Goal: Information Seeking & Learning: Learn about a topic

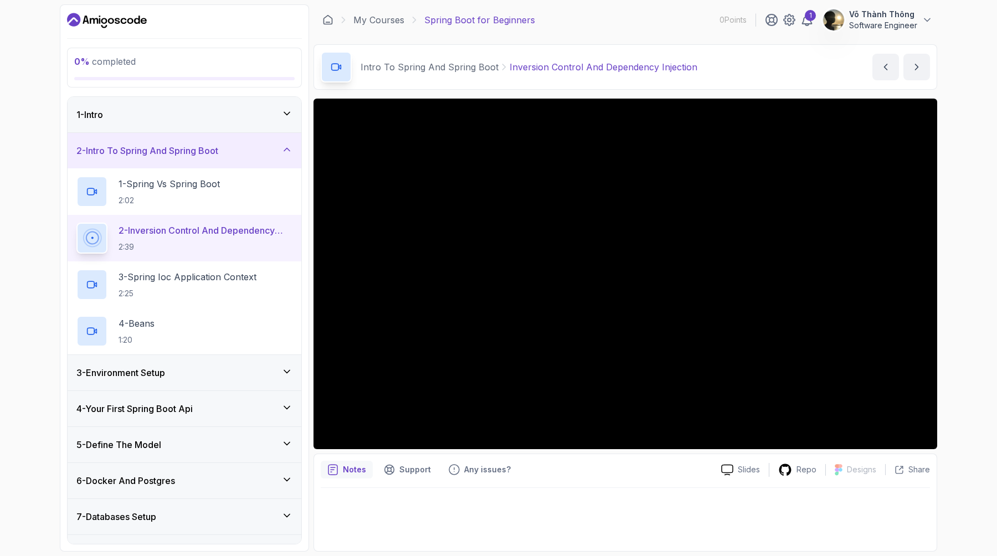
click at [957, 218] on div "0 % completed 1 - Intro 2 - Intro To Spring And Spring Boot 1 - Spring Vs Sprin…" at bounding box center [498, 278] width 997 height 556
click at [967, 220] on div "0 % completed 1 - Intro 2 - Intro To Spring And Spring Boot 1 - Spring Vs Sprin…" at bounding box center [498, 278] width 997 height 556
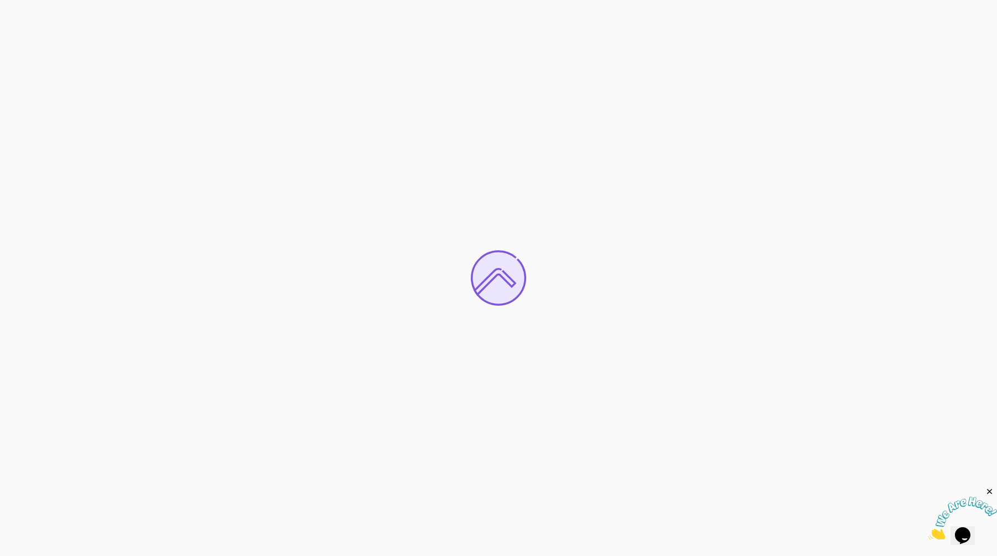
click at [989, 494] on icon "Close" at bounding box center [989, 492] width 10 height 10
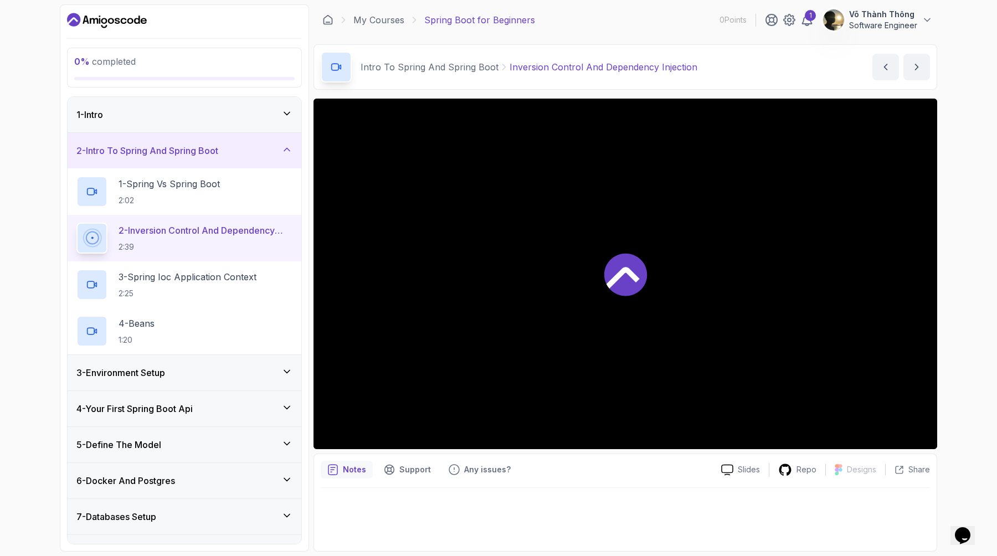
drag, startPoint x: 628, startPoint y: 276, endPoint x: 611, endPoint y: 275, distance: 16.6
click at [626, 275] on icon at bounding box center [625, 274] width 43 height 43
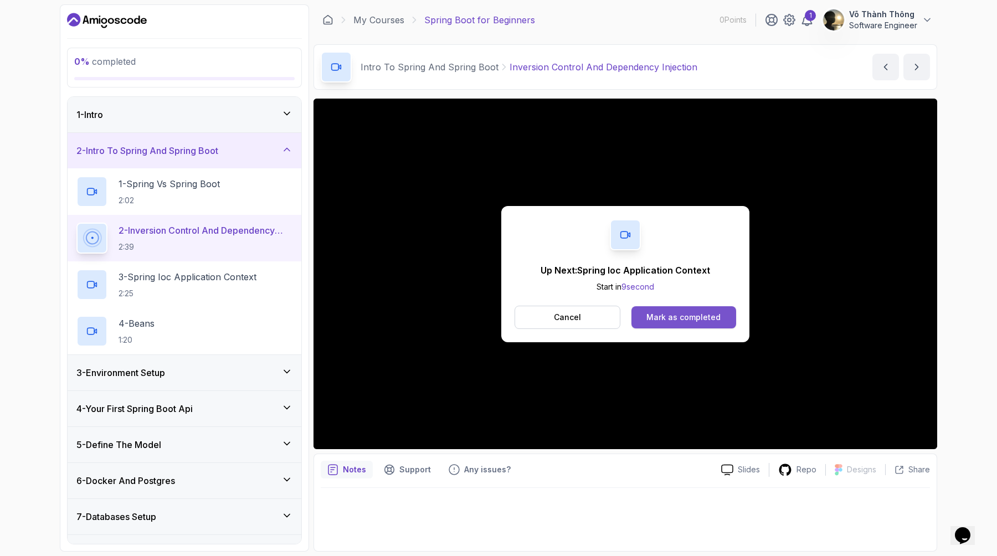
click at [715, 323] on button "Mark as completed" at bounding box center [683, 317] width 105 height 22
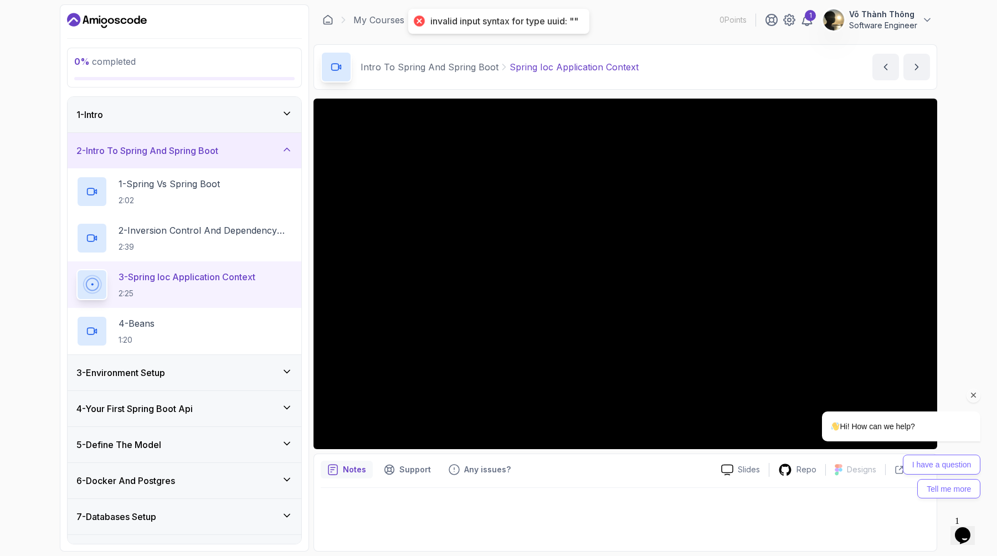
click at [978, 393] on div "Chat attention grabber" at bounding box center [973, 396] width 14 height 14
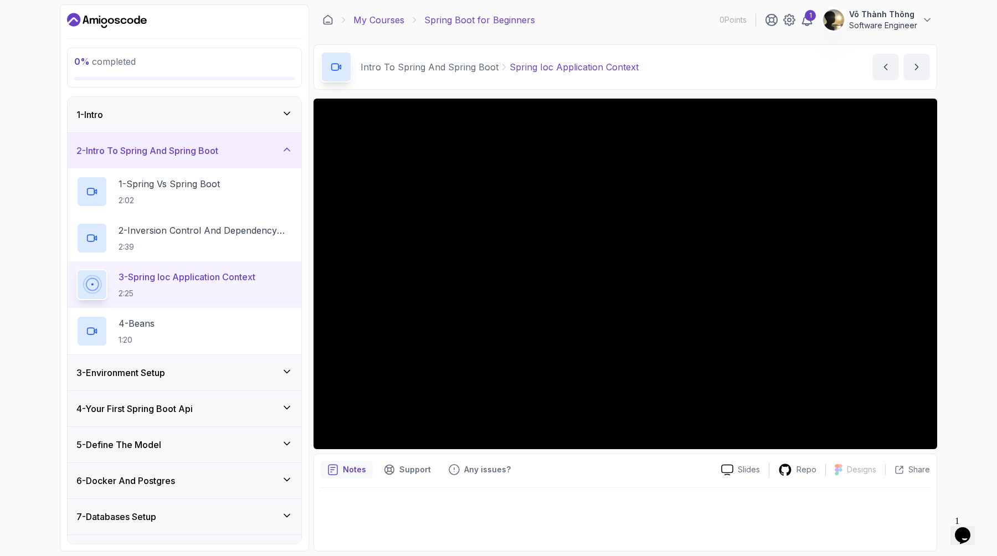
click at [365, 18] on link "My Courses" at bounding box center [378, 19] width 51 height 13
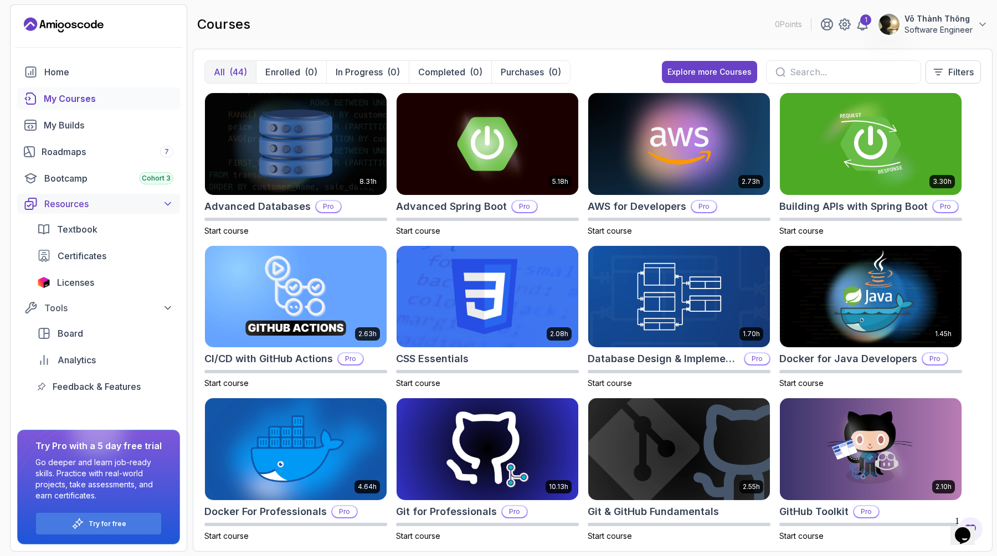
click at [160, 208] on div "Resources" at bounding box center [108, 203] width 129 height 13
click at [94, 185] on link "Bootcamp Cohort 3" at bounding box center [98, 178] width 163 height 22
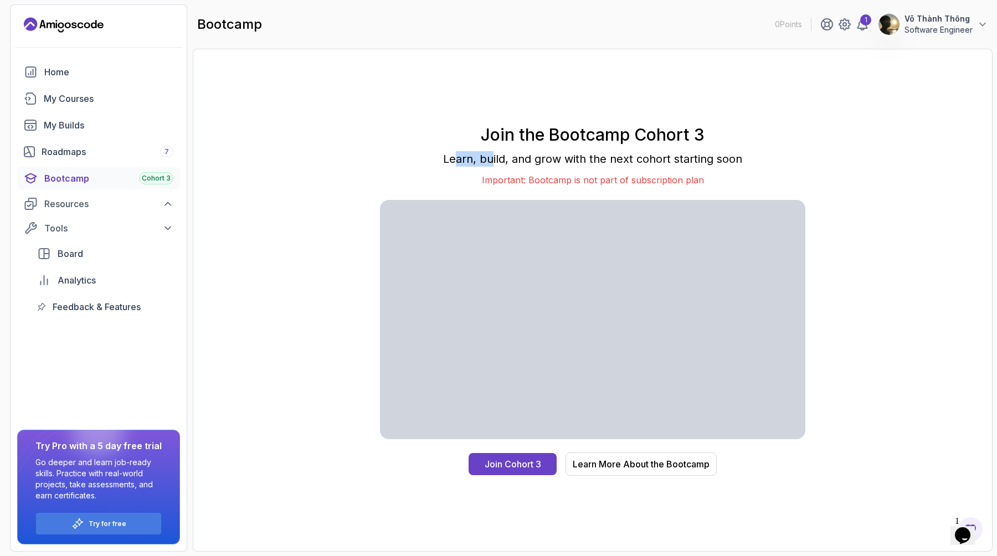
drag, startPoint x: 457, startPoint y: 162, endPoint x: 497, endPoint y: 158, distance: 39.5
click at [491, 158] on p "Learn, build, and grow with the next cohort starting soon" at bounding box center [592, 159] width 425 height 16
click at [548, 161] on p "Learn, build, and grow with the next cohort starting soon" at bounding box center [592, 159] width 425 height 16
click at [104, 155] on div "Roadmaps 7" at bounding box center [108, 151] width 132 height 13
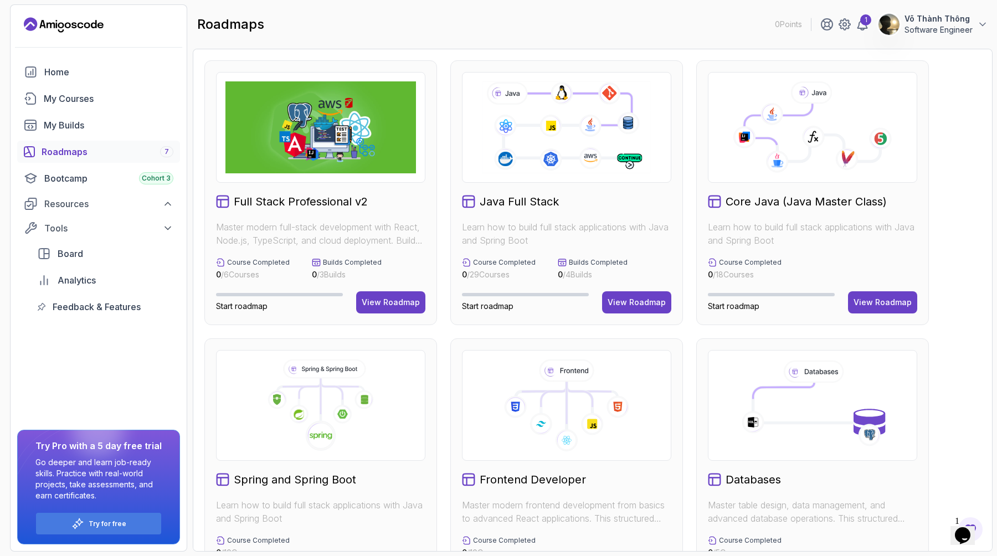
click at [961, 230] on div "Full Stack Professional v2 Master modern full-stack development with React, Nod…" at bounding box center [592, 470] width 776 height 821
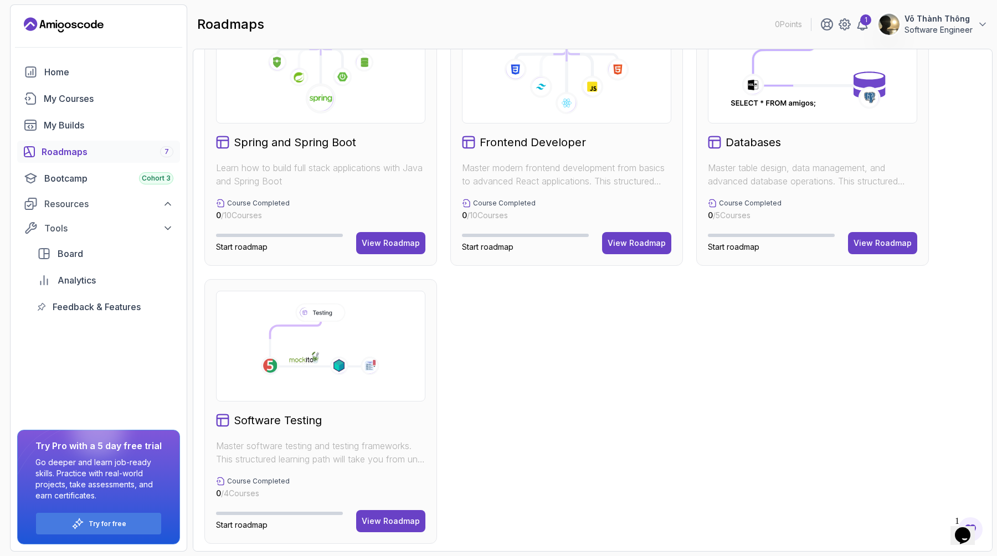
scroll to position [341, 0]
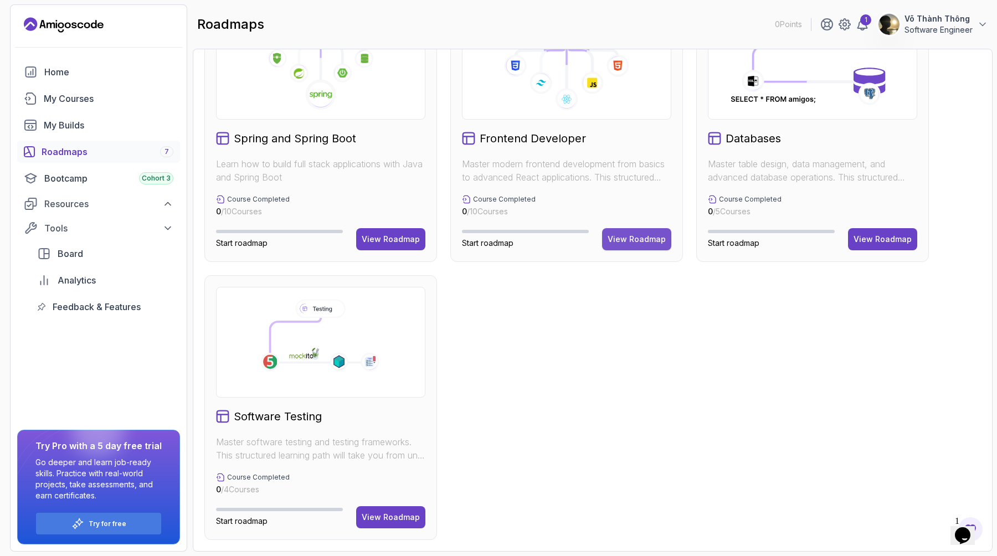
click at [642, 237] on div "View Roadmap" at bounding box center [636, 239] width 58 height 11
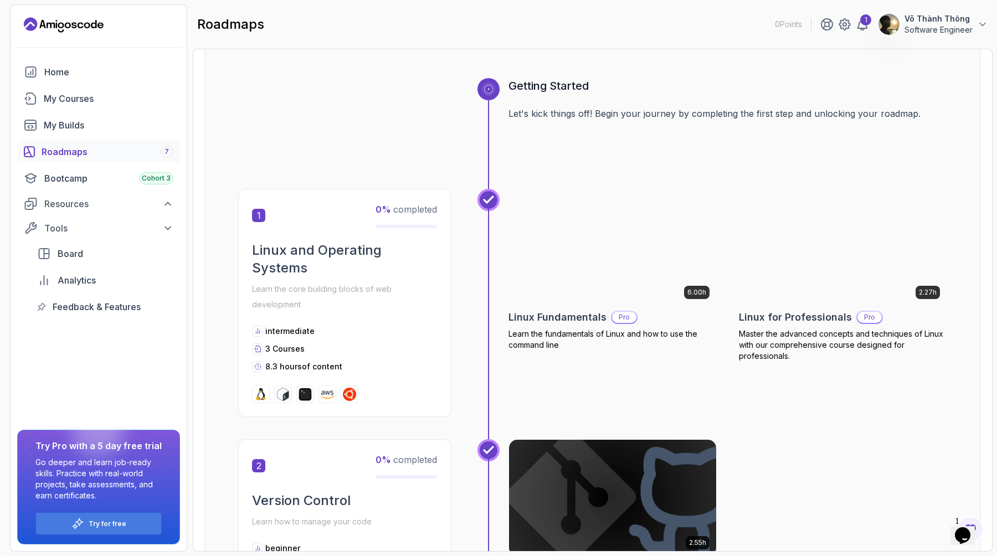
scroll to position [177, 0]
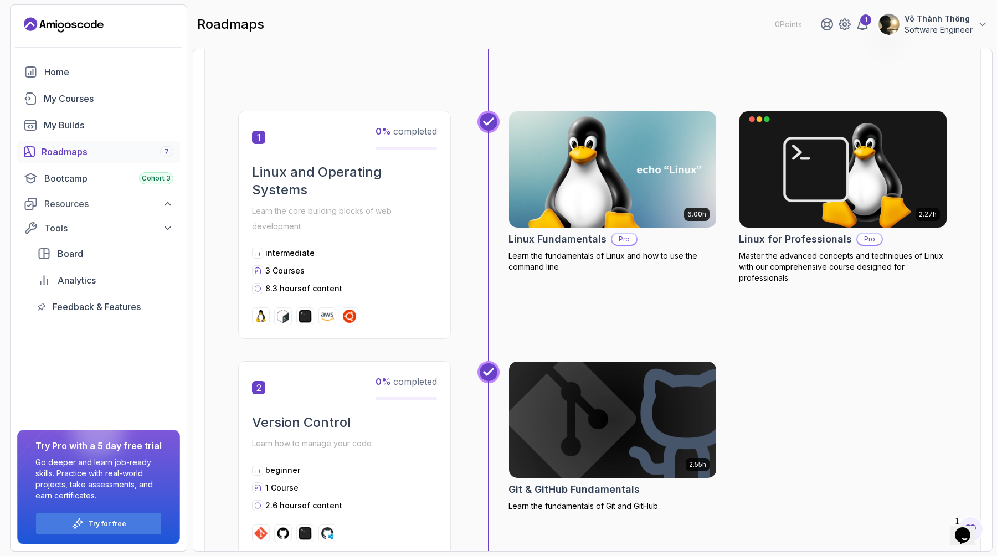
click at [830, 381] on div "2.55h Git & GitHub Fundamentals Learn the fundamentals of Git and GitHub." at bounding box center [727, 458] width 439 height 195
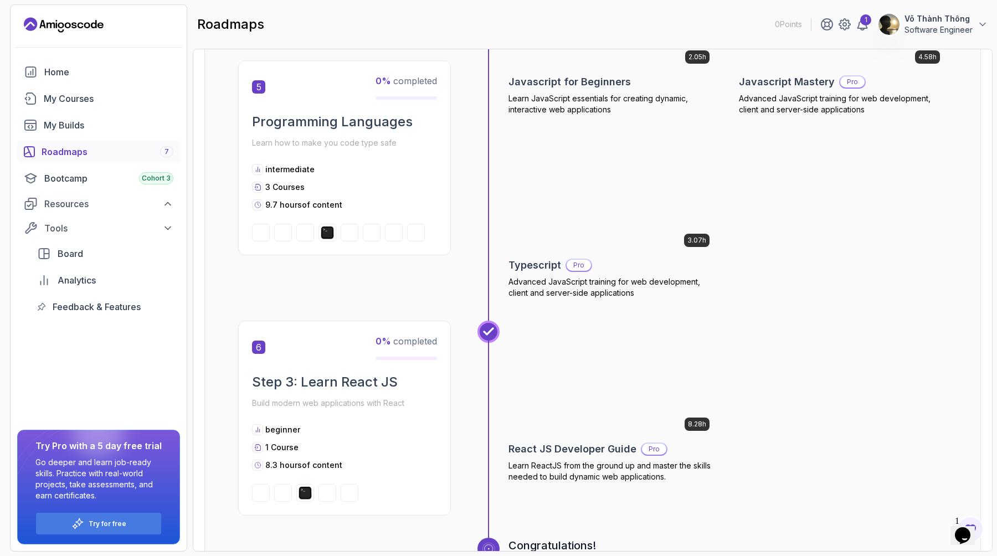
scroll to position [1395, 0]
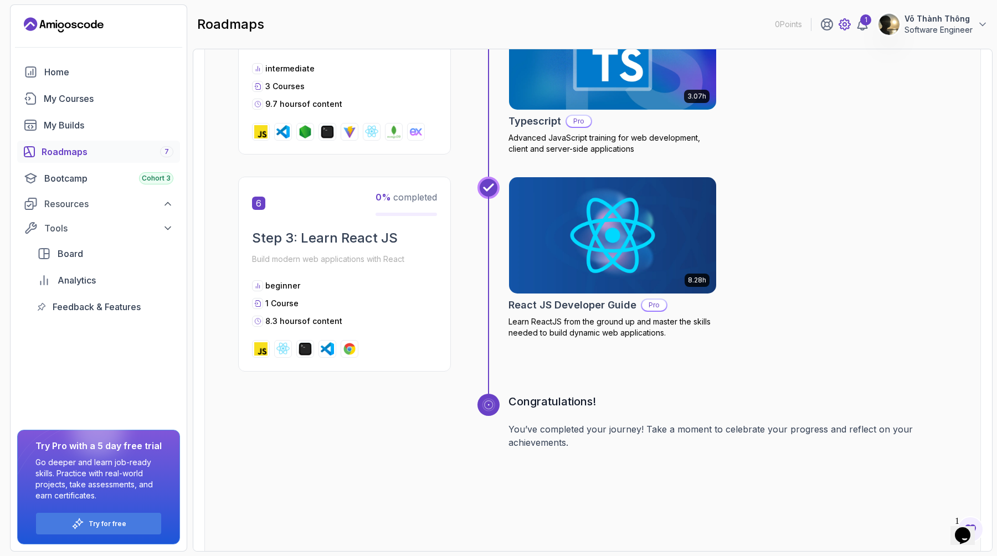
click at [843, 25] on icon at bounding box center [844, 24] width 3 height 3
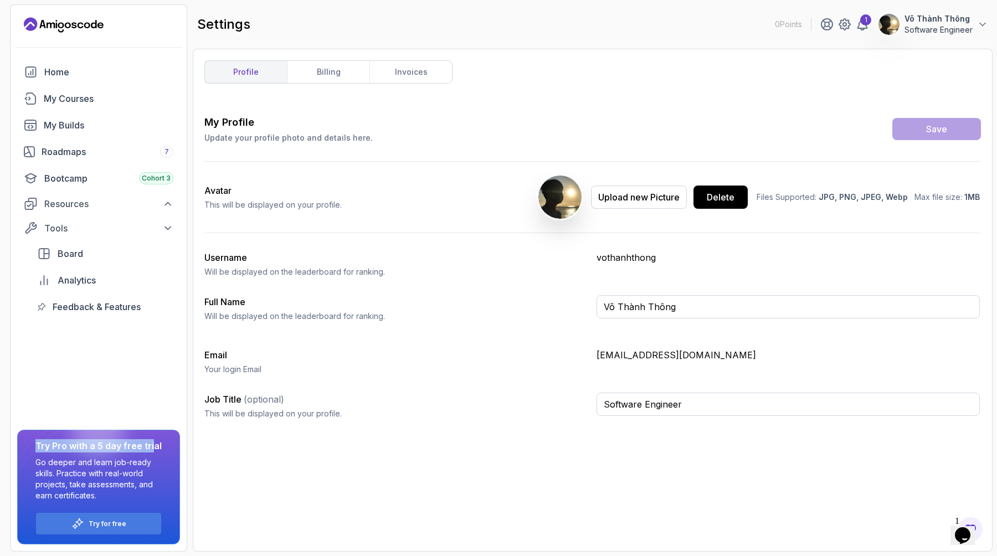
drag, startPoint x: 89, startPoint y: 443, endPoint x: 153, endPoint y: 442, distance: 64.2
click at [152, 442] on div "Try Pro with a 5 day free trial Go deeper and learn job-ready skills. Practice …" at bounding box center [98, 487] width 163 height 115
drag, startPoint x: 162, startPoint y: 446, endPoint x: 162, endPoint y: 457, distance: 11.6
click at [162, 446] on div "Try Pro with a 5 day free trial Go deeper and learn job-ready skills. Practice …" at bounding box center [98, 487] width 153 height 96
click at [101, 522] on p "Try for free" at bounding box center [108, 523] width 38 height 9
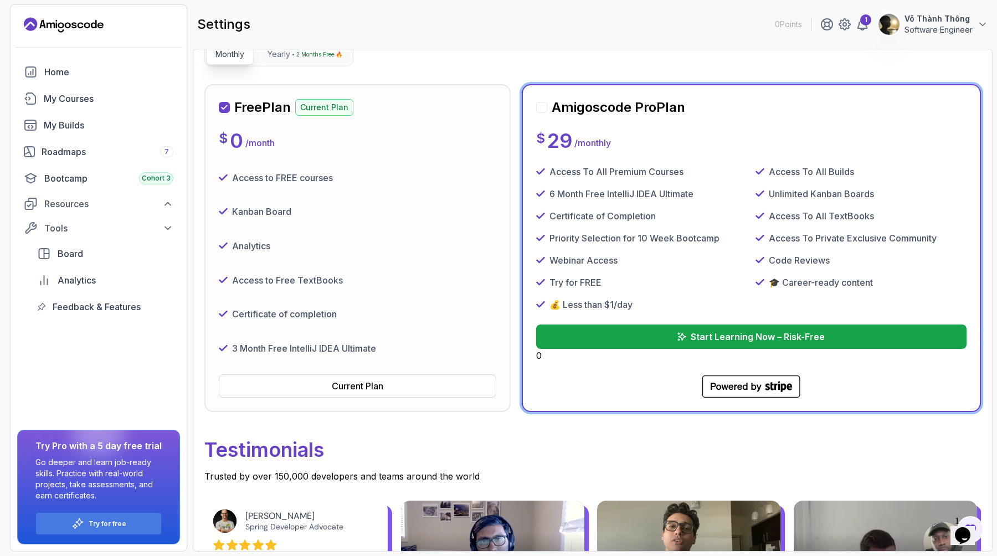
scroll to position [144, 0]
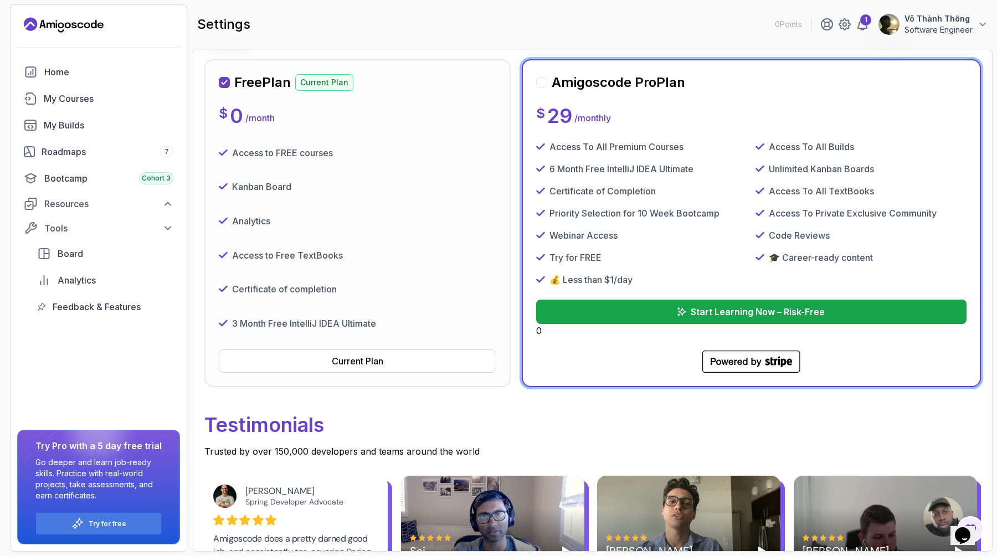
click at [907, 417] on p "Testimonials" at bounding box center [592, 425] width 776 height 40
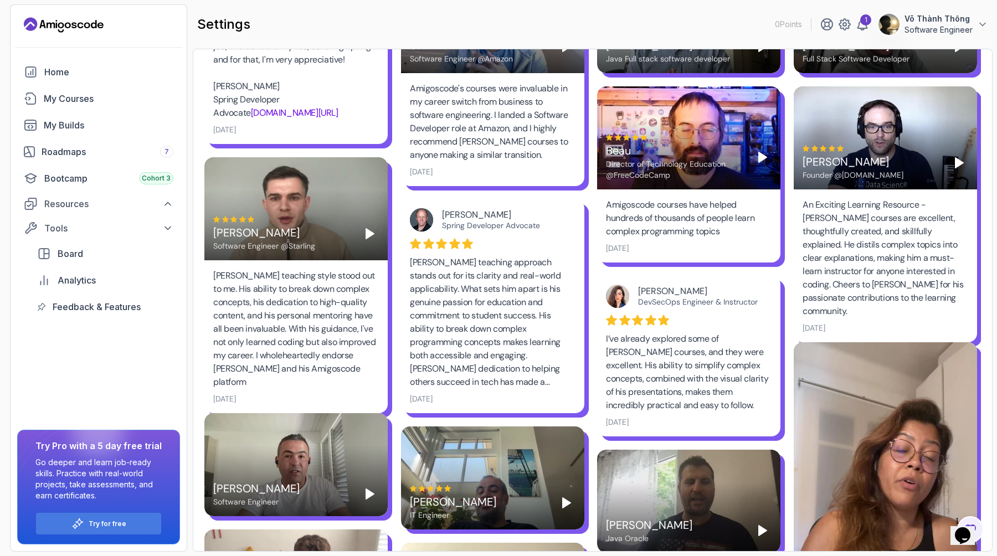
scroll to position [0, 0]
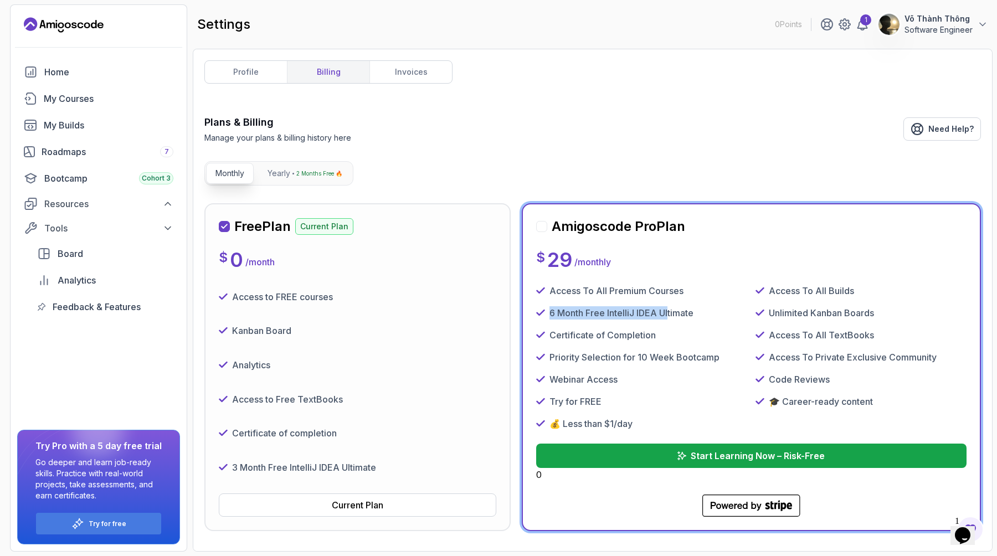
drag, startPoint x: 546, startPoint y: 317, endPoint x: 678, endPoint y: 318, distance: 132.3
click at [671, 318] on div "6 Month Free IntelliJ IDEA Ultimate" at bounding box center [641, 312] width 211 height 13
click at [680, 318] on p "6 Month Free IntelliJ IDEA Ultimate" at bounding box center [621, 312] width 144 height 13
click at [724, 322] on div "Access To All Premium Courses Access To All Builds 6 Month Free IntelliJ IDEA U…" at bounding box center [751, 357] width 430 height 146
drag, startPoint x: 558, startPoint y: 226, endPoint x: 687, endPoint y: 229, distance: 129.6
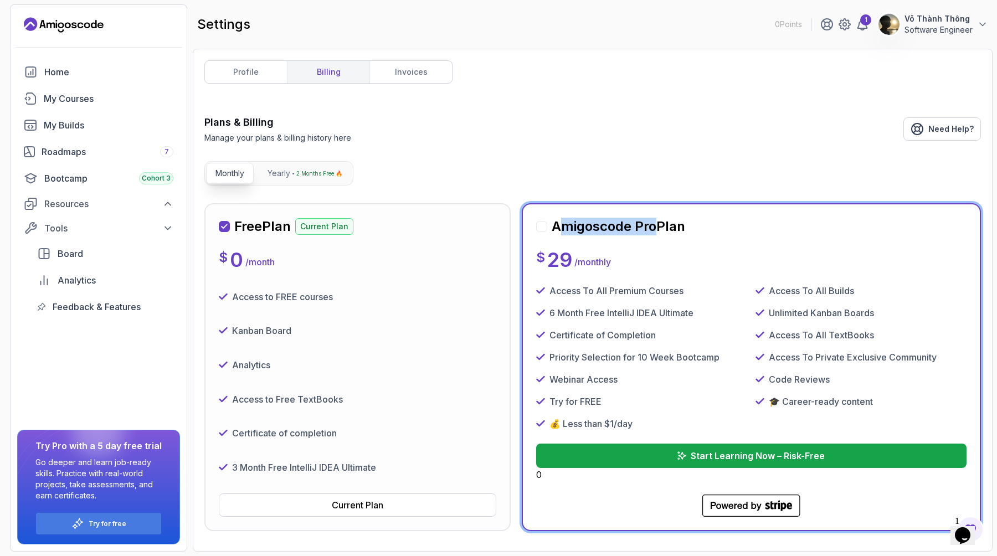
click at [675, 230] on h2 "Amigoscode Pro Plan" at bounding box center [617, 227] width 133 height 18
drag, startPoint x: 711, startPoint y: 226, endPoint x: 711, endPoint y: 233, distance: 7.2
click at [711, 232] on div "Amigoscode Pro Plan" at bounding box center [751, 227] width 430 height 18
click at [721, 246] on div "Amigoscode Pro Plan $ 29 / monthly Access To All Premium Courses Access To All …" at bounding box center [751, 367] width 430 height 299
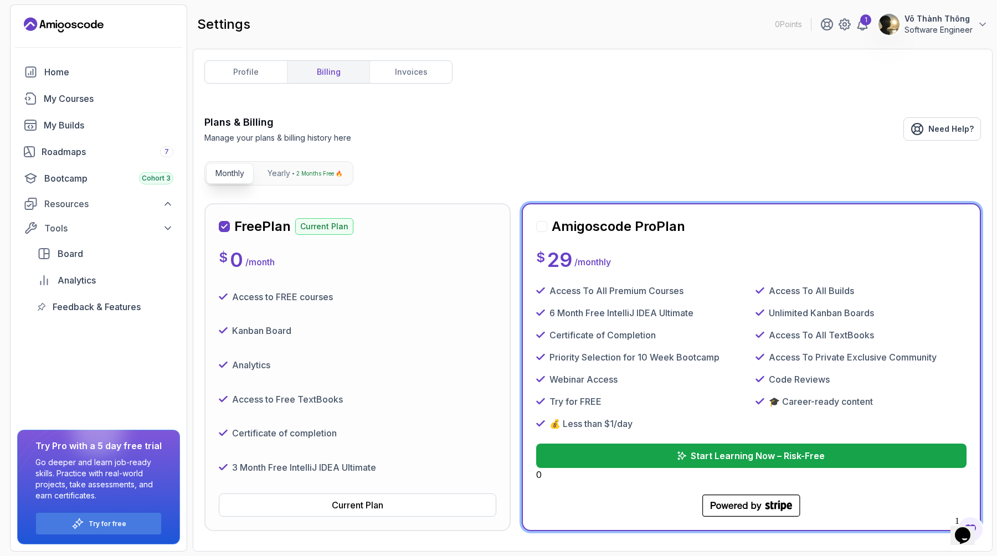
click at [595, 223] on h2 "Amigoscode Pro Plan" at bounding box center [617, 227] width 133 height 18
copy h2 "Amigoscode"
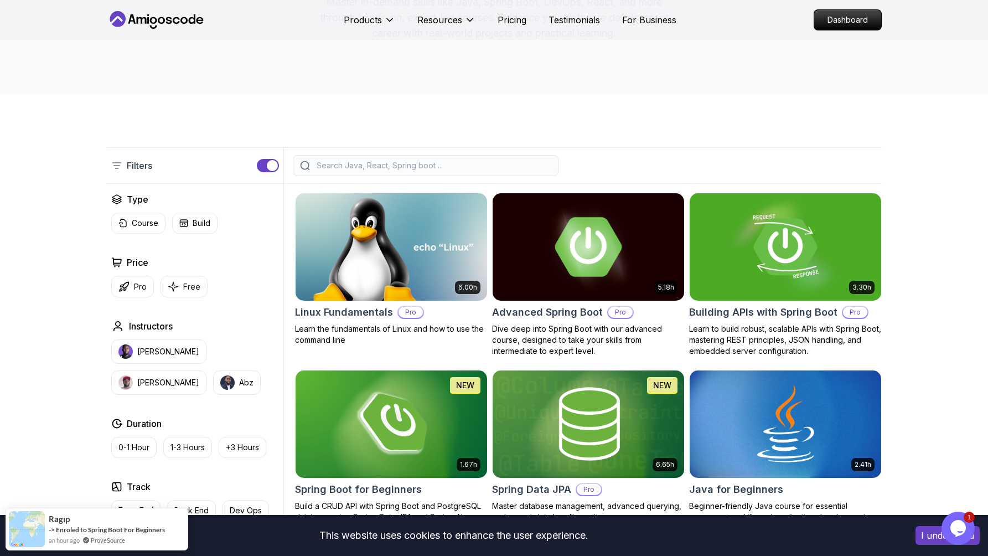
scroll to position [332, 0]
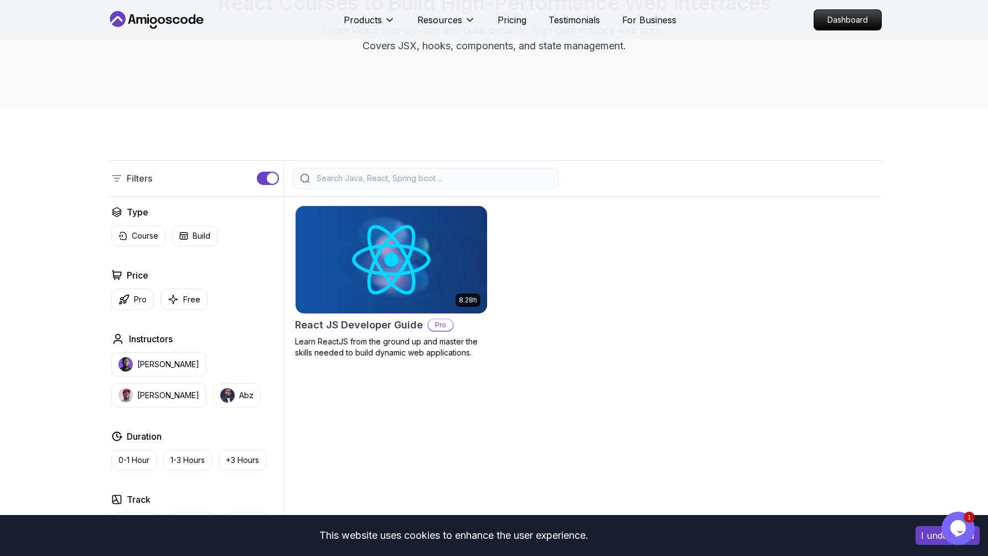
scroll to position [133, 0]
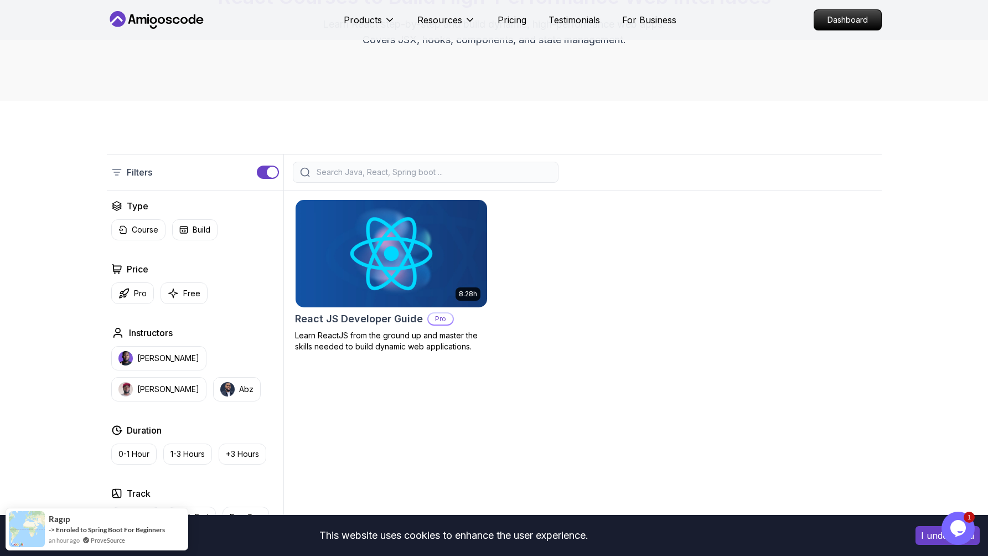
click at [419, 290] on img at bounding box center [391, 253] width 201 height 112
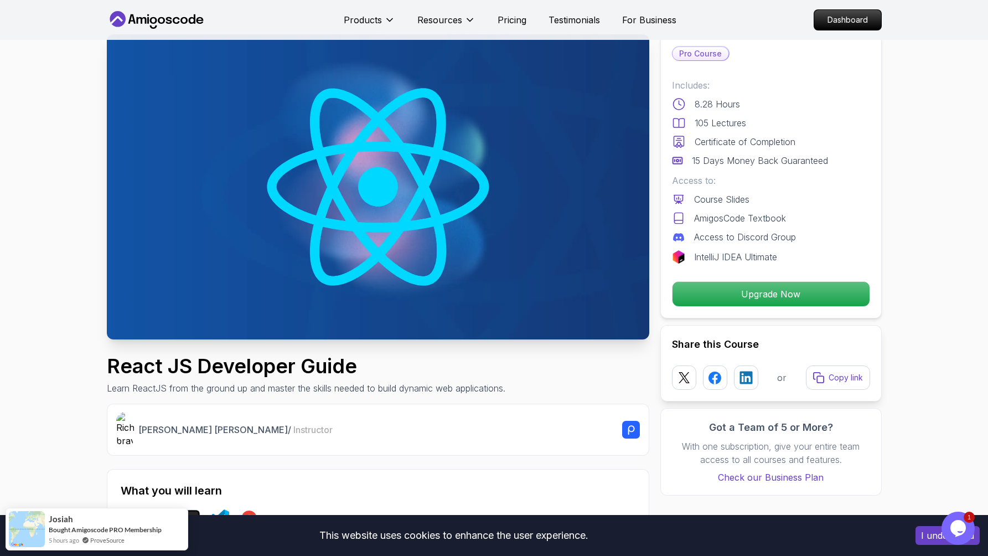
scroll to position [33, 0]
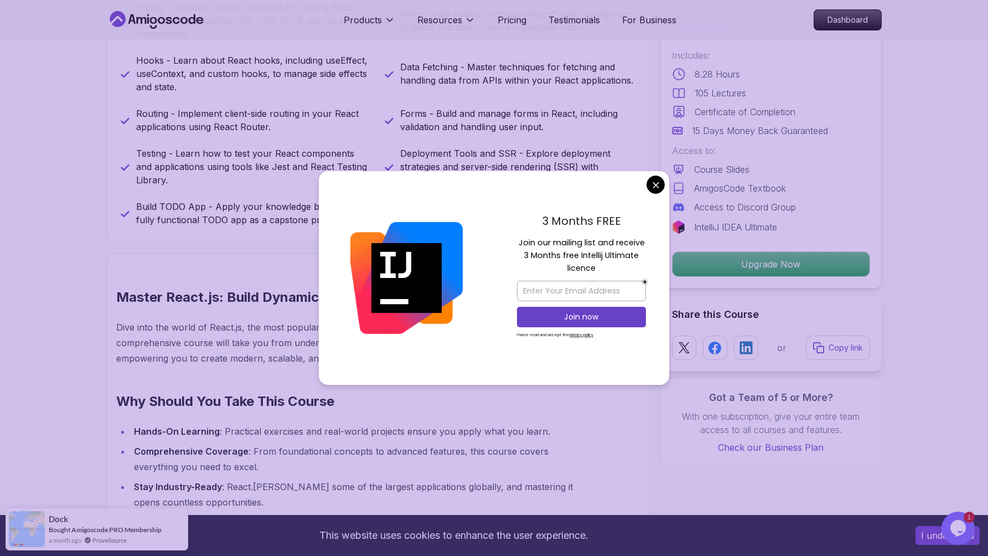
scroll to position [675, 0]
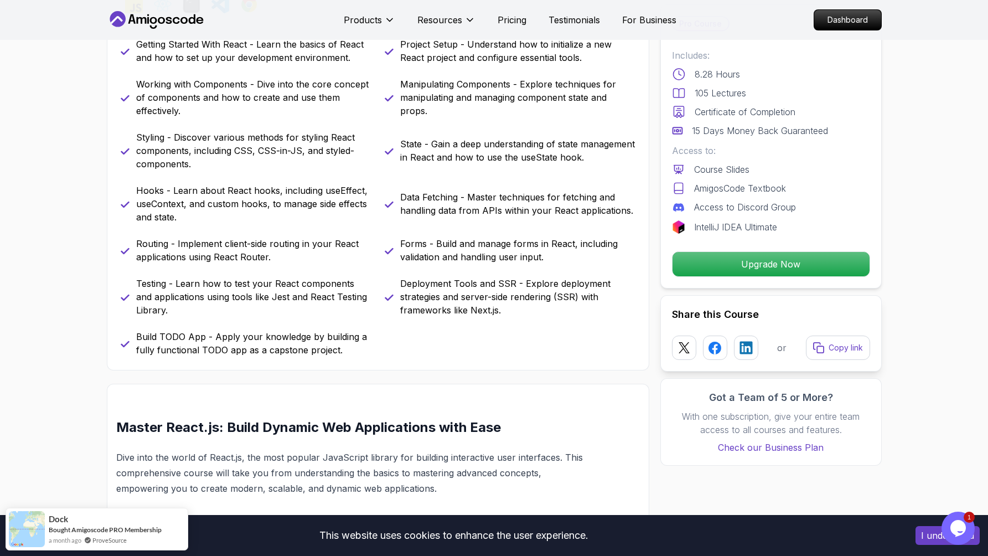
scroll to position [543, 0]
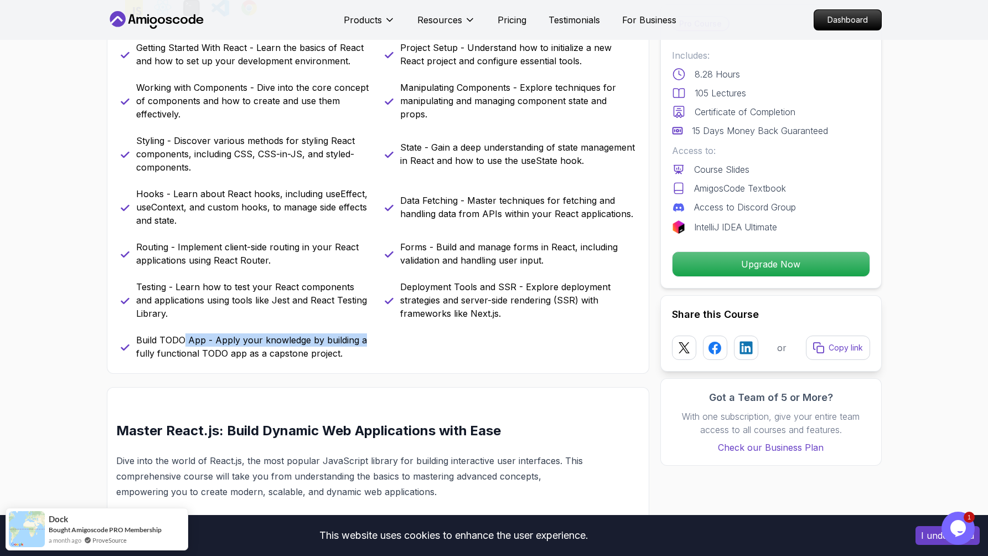
drag, startPoint x: 182, startPoint y: 341, endPoint x: 360, endPoint y: 342, distance: 177.7
click at [360, 342] on p "Build TODO App - Apply your knowledge by building a fully functional TODO app a…" at bounding box center [253, 346] width 235 height 27
drag, startPoint x: 205, startPoint y: 359, endPoint x: 287, endPoint y: 363, distance: 82.6
click at [278, 362] on div "What you will learn javascript react terminal vscode chrome Getting Started Wit…" at bounding box center [378, 165] width 543 height 415
click at [350, 363] on div "What you will learn javascript react terminal vscode chrome Getting Started Wit…" at bounding box center [378, 165] width 543 height 415
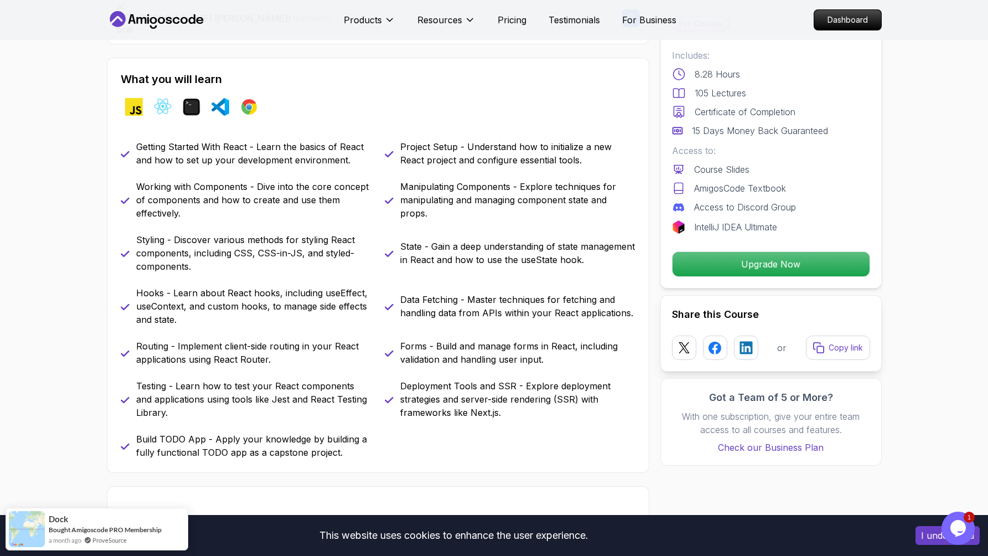
scroll to position [443, 0]
drag, startPoint x: 467, startPoint y: 161, endPoint x: 535, endPoint y: 169, distance: 68.7
click at [519, 168] on div "Getting Started With React - Learn the basics of React and how to set up your d…" at bounding box center [378, 300] width 515 height 319
drag, startPoint x: 568, startPoint y: 176, endPoint x: 580, endPoint y: 178, distance: 12.5
click at [568, 176] on div "Getting Started With React - Learn the basics of React and how to set up your d…" at bounding box center [378, 300] width 515 height 319
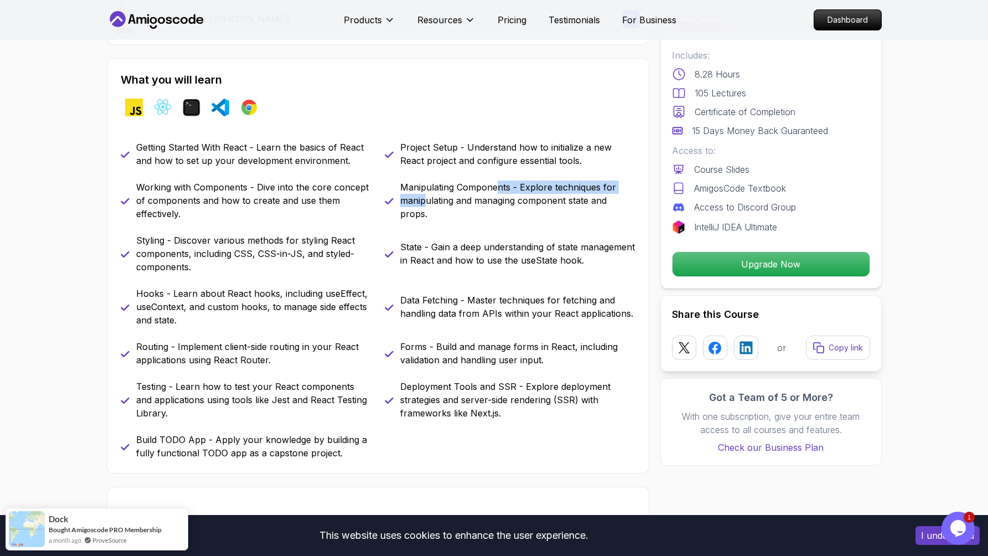
drag, startPoint x: 424, startPoint y: 195, endPoint x: 503, endPoint y: 193, distance: 79.8
click at [503, 193] on p "Manipulating Components - Explore techniques for manipulating and managing comp…" at bounding box center [517, 201] width 235 height 40
click at [556, 206] on p "Manipulating Components - Explore techniques for manipulating and managing comp…" at bounding box center [517, 201] width 235 height 40
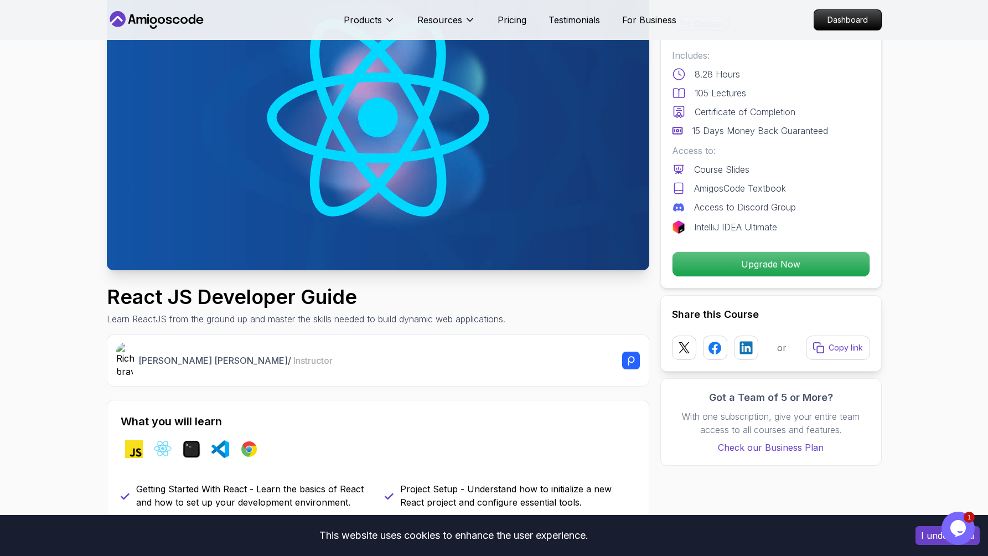
scroll to position [100, 0]
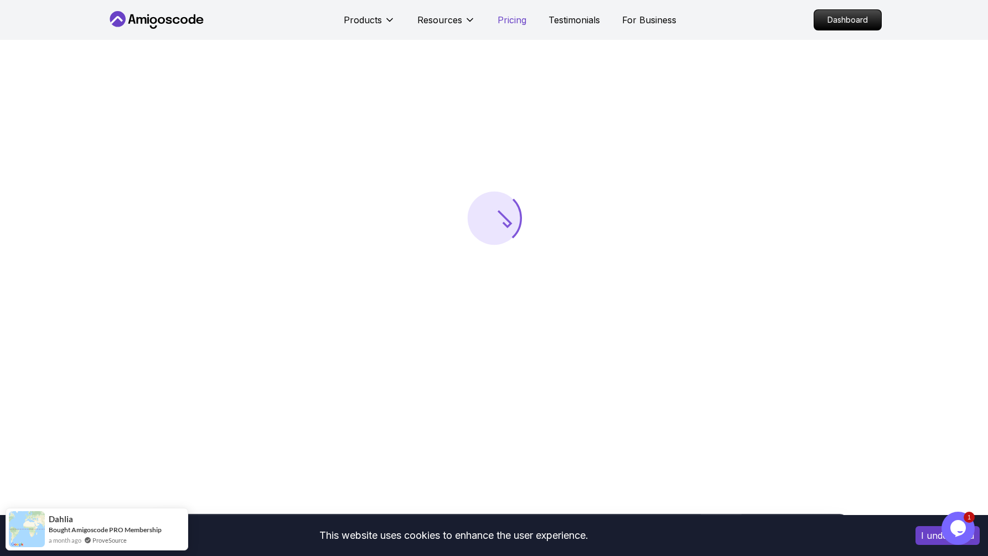
click at [507, 22] on p "Pricing" at bounding box center [512, 19] width 29 height 13
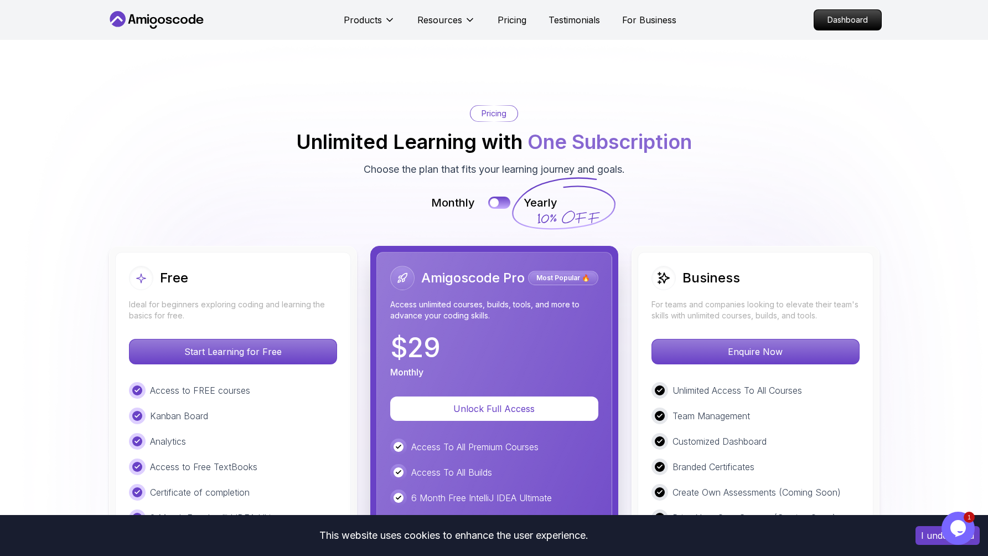
click at [740, 128] on img at bounding box center [494, 434] width 988 height 800
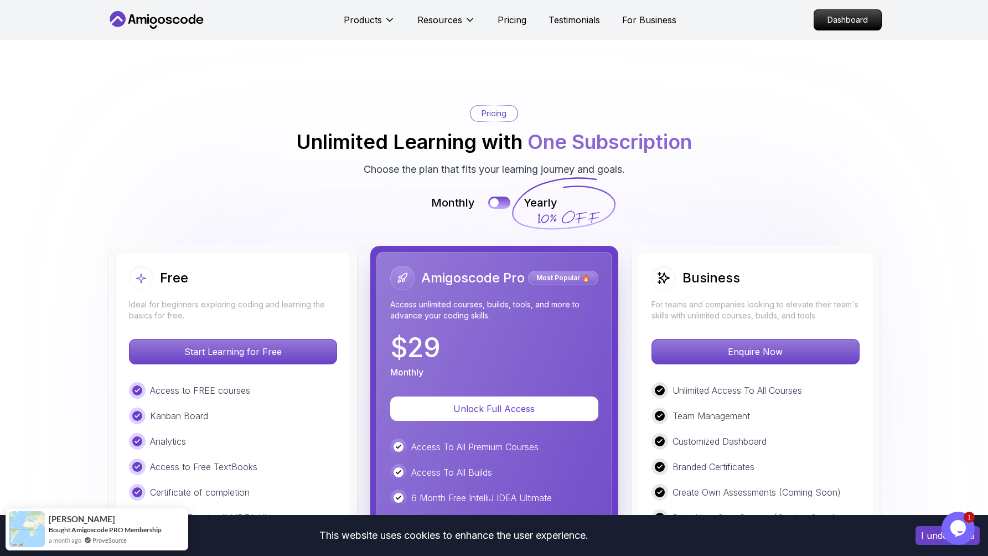
click at [863, 195] on div "Monthly Yearly" at bounding box center [494, 203] width 775 height 16
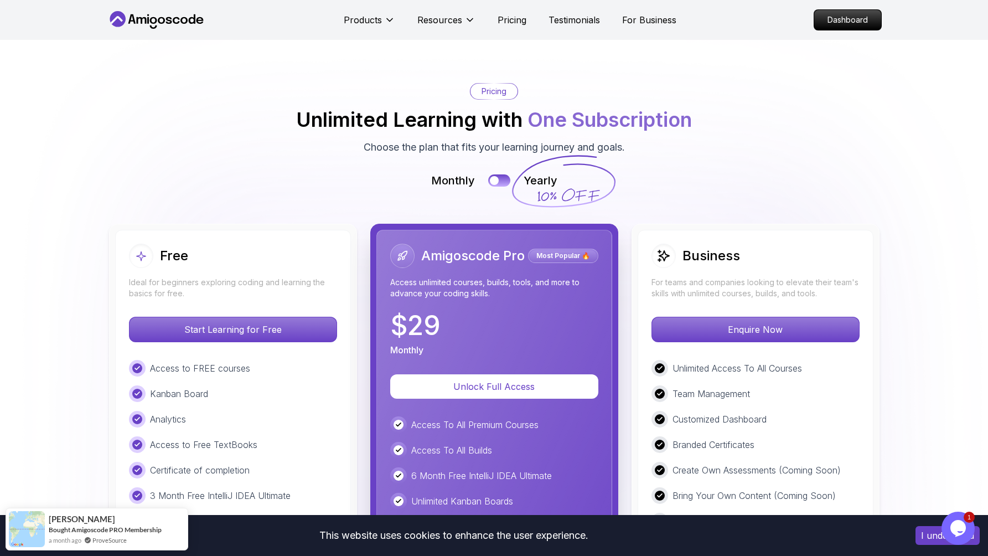
scroll to position [2347, 0]
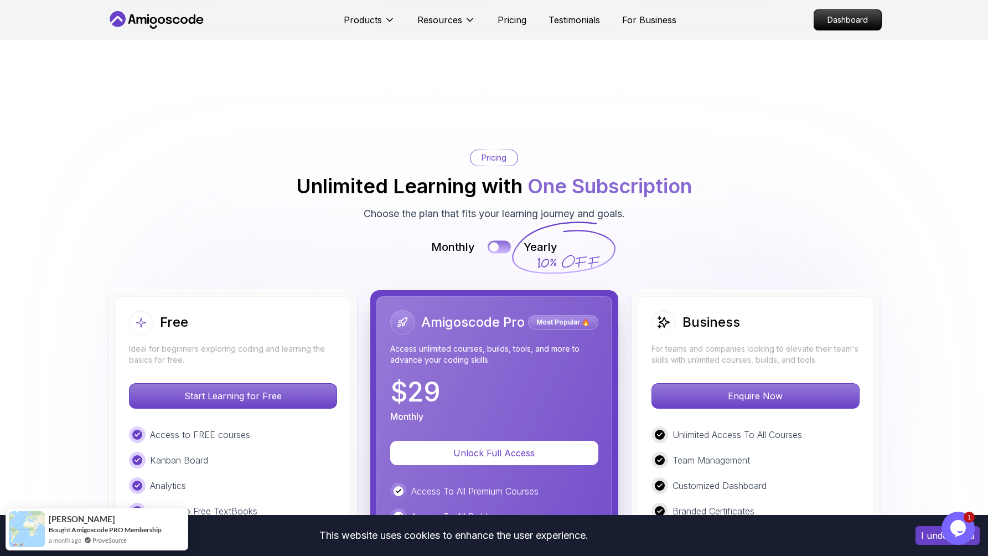
click at [507, 241] on button at bounding box center [499, 247] width 23 height 13
click at [711, 239] on div "Monthly Yearly" at bounding box center [494, 247] width 775 height 16
click at [695, 239] on div "Monthly Yearly" at bounding box center [494, 247] width 775 height 16
click at [500, 241] on button at bounding box center [499, 247] width 23 height 13
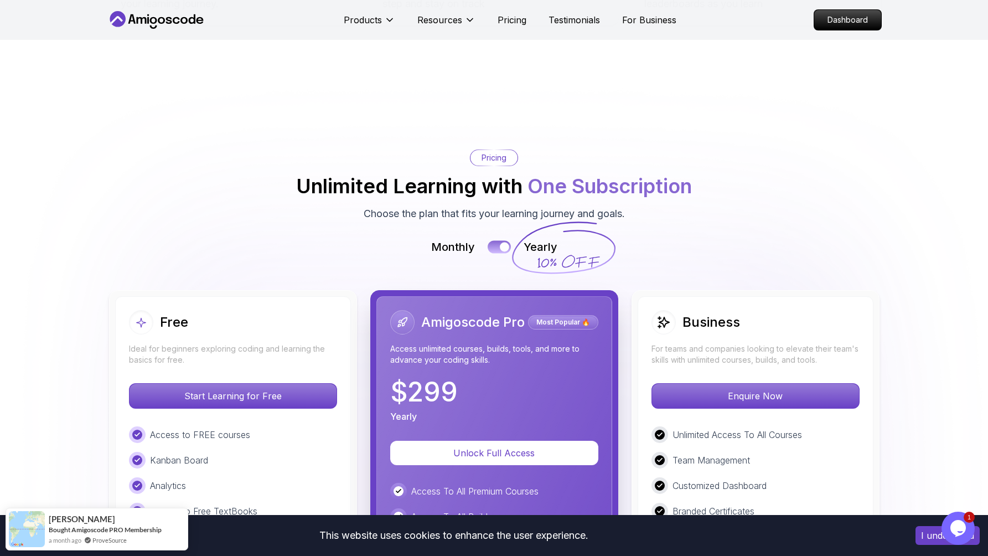
click at [500, 241] on button at bounding box center [499, 247] width 23 height 13
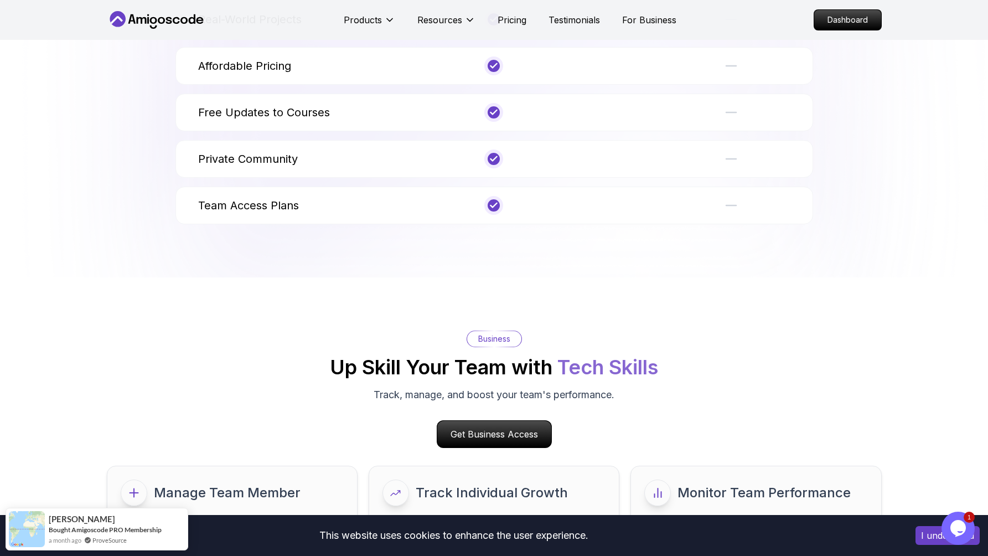
scroll to position [4661, 0]
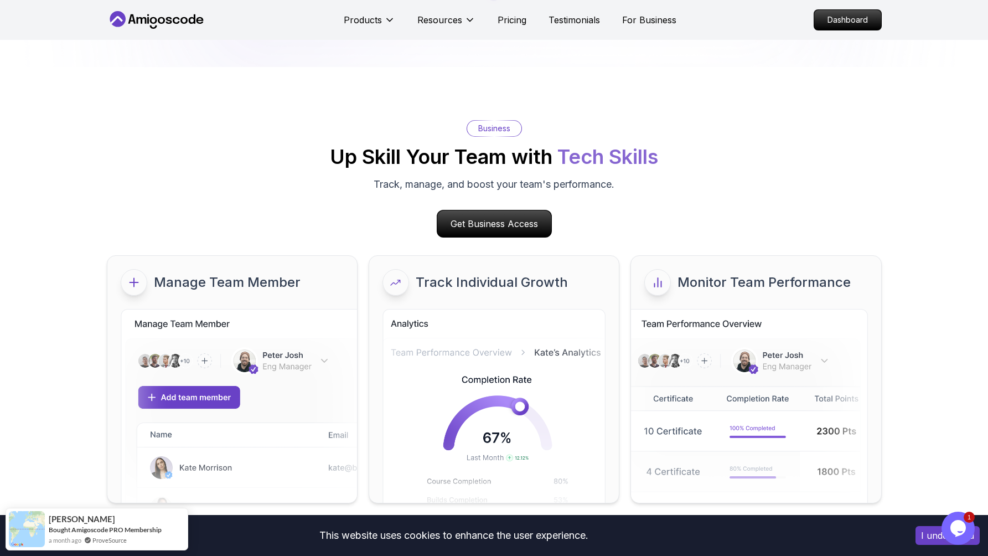
click at [752, 210] on div "Get Business Access" at bounding box center [494, 224] width 775 height 28
click at [764, 153] on div "Business Up Skill Your Team with Tech Skills Track, manage, and boost your team…" at bounding box center [494, 178] width 775 height 117
click at [760, 153] on div "Business Up Skill Your Team with Tech Skills Track, manage, and boost your team…" at bounding box center [494, 178] width 775 height 117
click at [537, 211] on p "Get Business Access" at bounding box center [494, 223] width 109 height 25
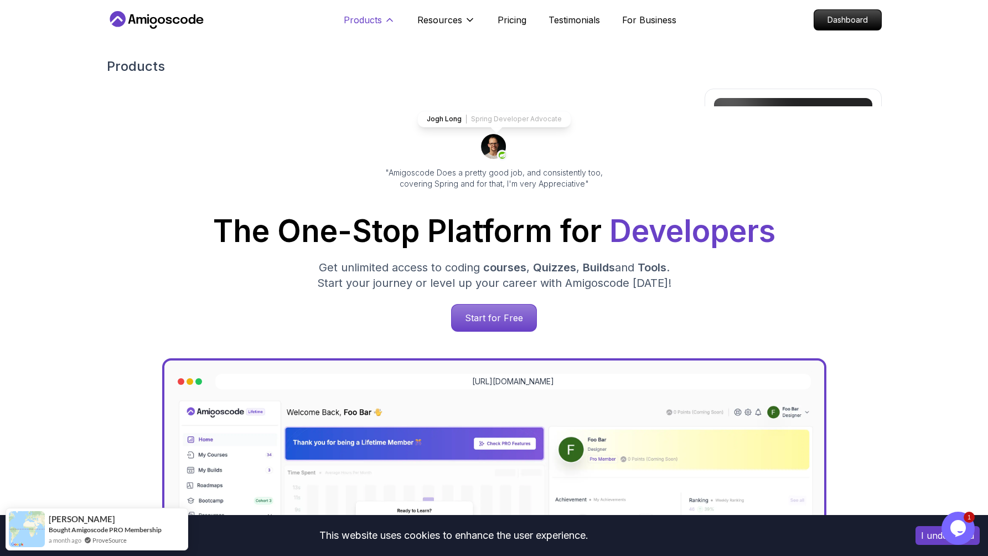
click at [350, 26] on p "Products" at bounding box center [363, 19] width 38 height 13
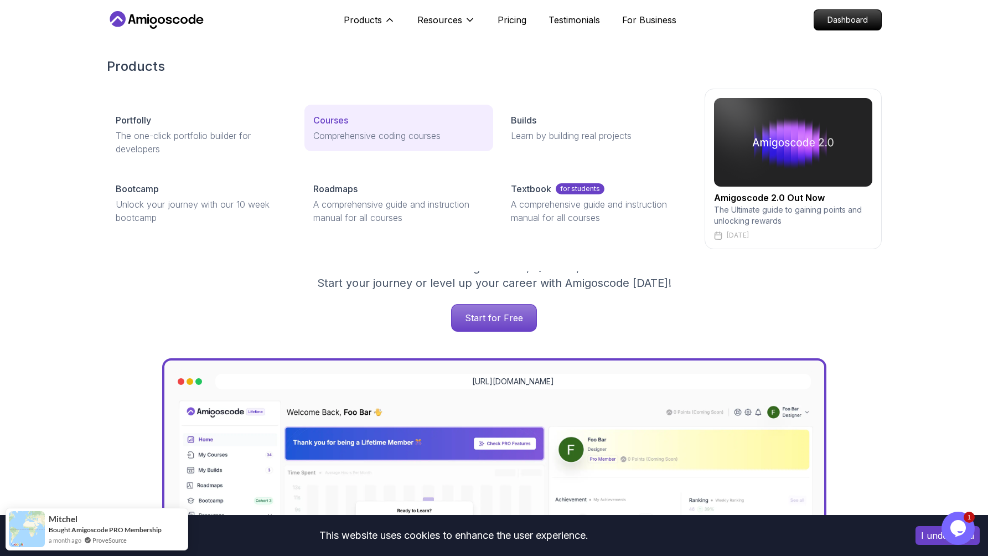
click at [343, 130] on p "Comprehensive coding courses" at bounding box center [398, 135] width 171 height 13
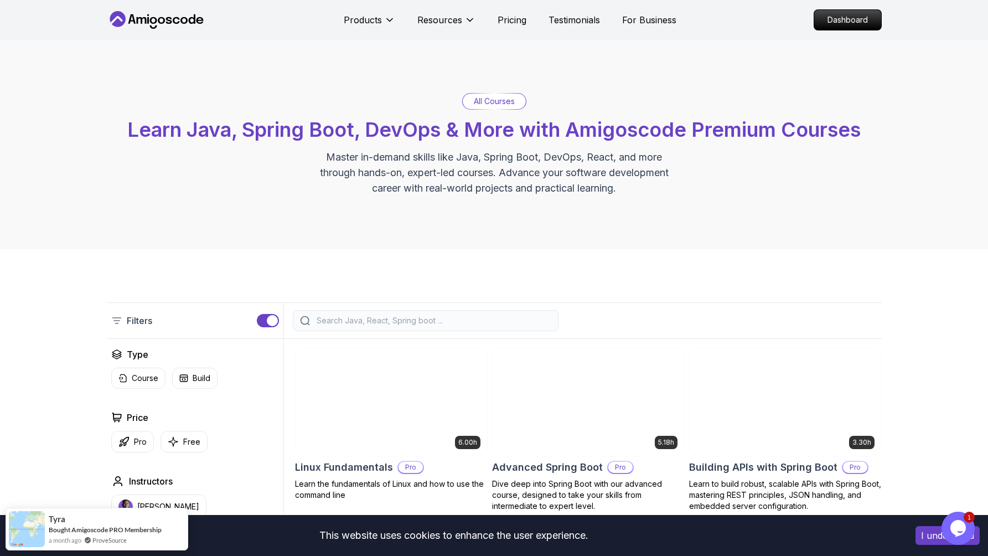
drag, startPoint x: 171, startPoint y: 17, endPoint x: 241, endPoint y: 48, distance: 76.6
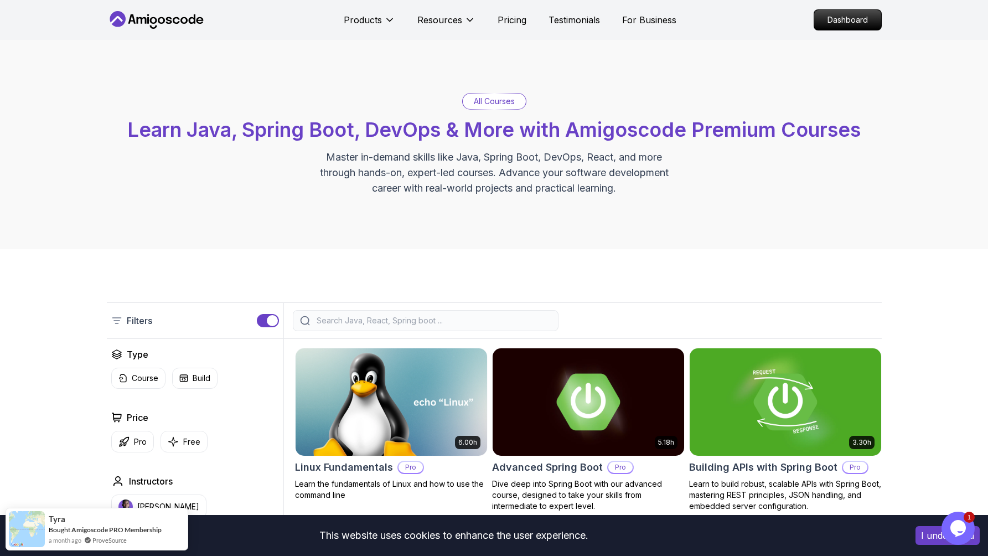
click at [140, 16] on nav "Products Resources Pricing Testimonials For Business Dashboard" at bounding box center [494, 20] width 775 height 40
